Goal: Transaction & Acquisition: Purchase product/service

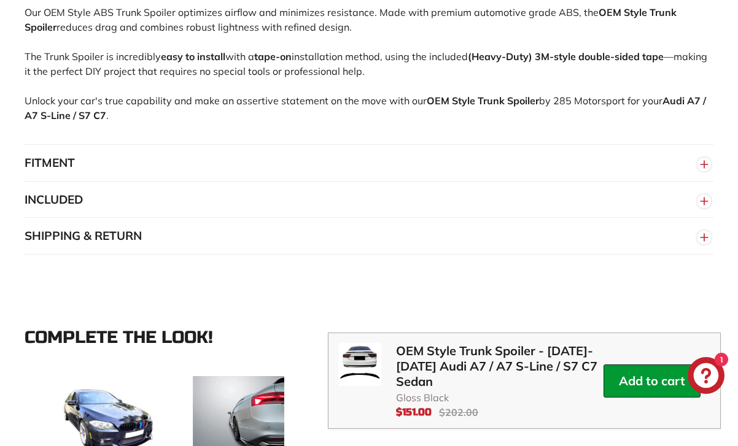
scroll to position [1339, 0]
